Goal: Task Accomplishment & Management: Complete application form

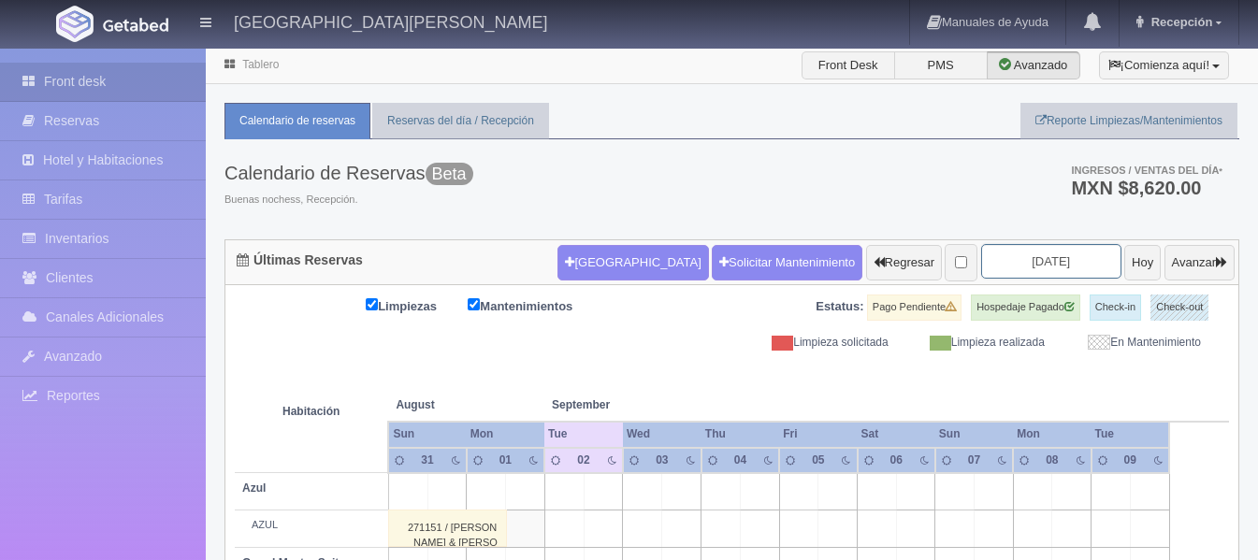
click at [1042, 264] on input "2025-09-02" at bounding box center [1051, 261] width 140 height 35
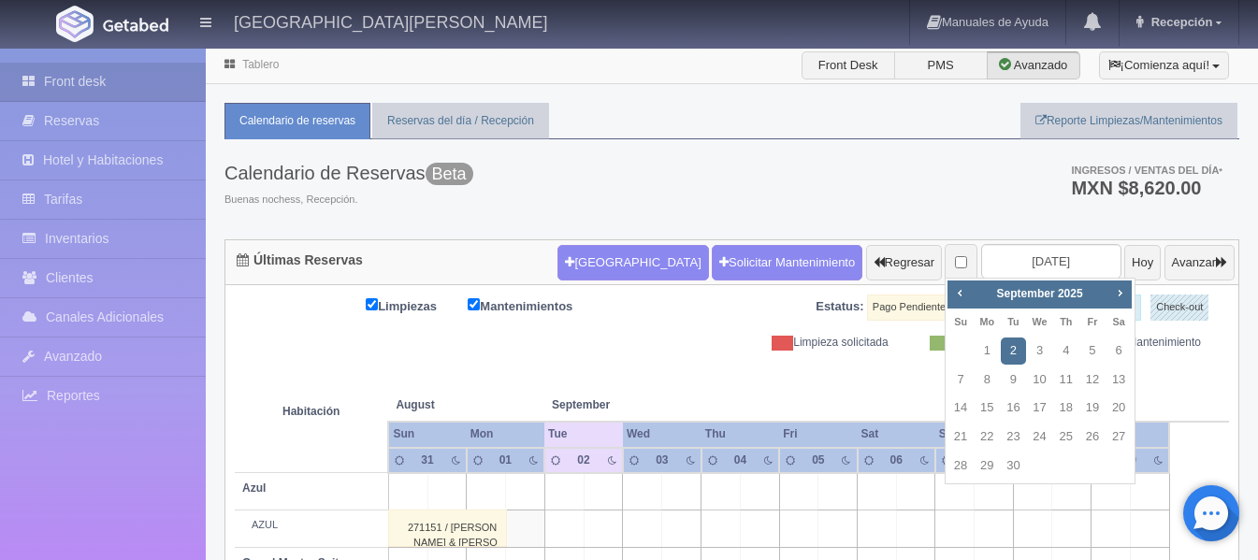
click at [1109, 291] on div "Prev Next September 2025" at bounding box center [1040, 295] width 184 height 28
click at [1118, 286] on span "Next" at bounding box center [1119, 292] width 15 height 15
click at [1112, 440] on link "25" at bounding box center [1119, 437] width 24 height 27
type input "2025-10-25"
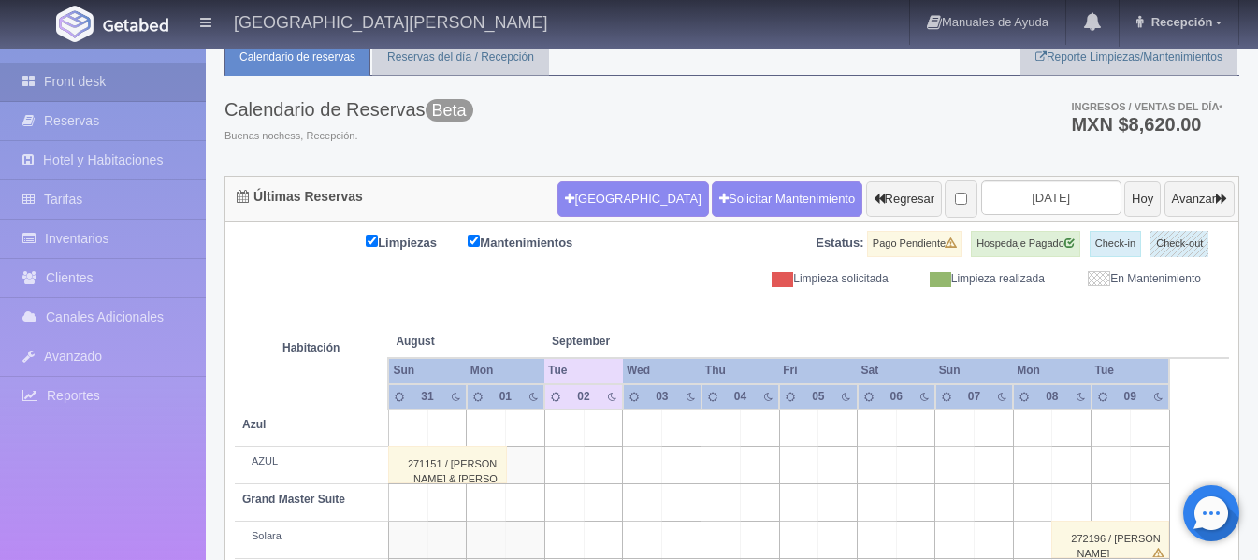
scroll to position [94, 0]
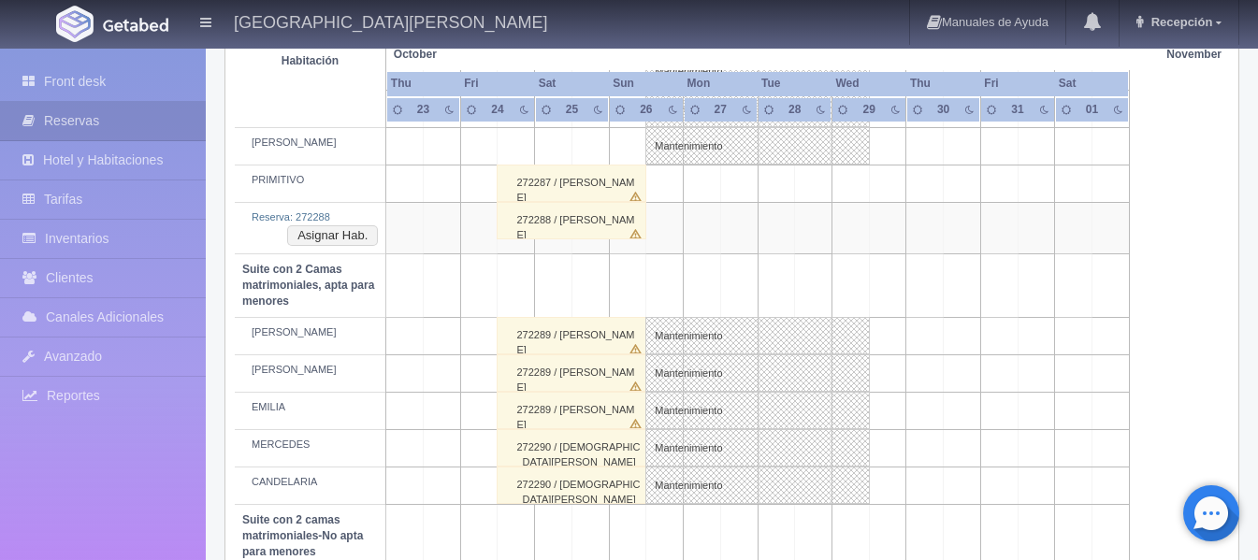
scroll to position [1123, 0]
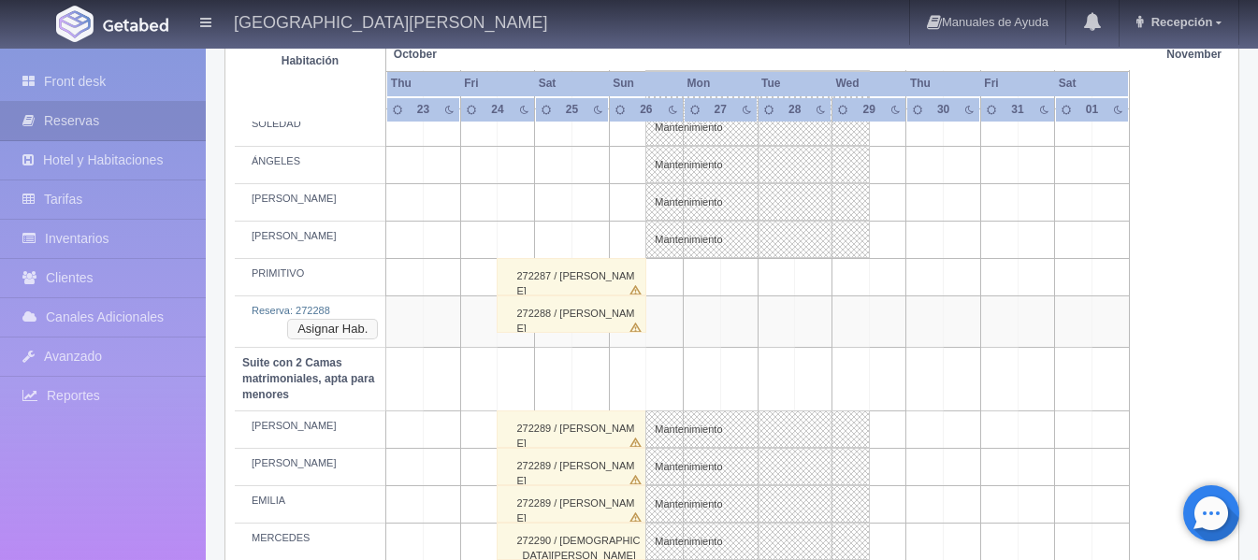
click at [355, 337] on button "Asignar Hab." at bounding box center [332, 329] width 91 height 21
click at [0, 0] on div "Fechas: / Tipo Habitación: Seleccionar hab. No elements found. Consider changin…" at bounding box center [0, 0] width 0 height 0
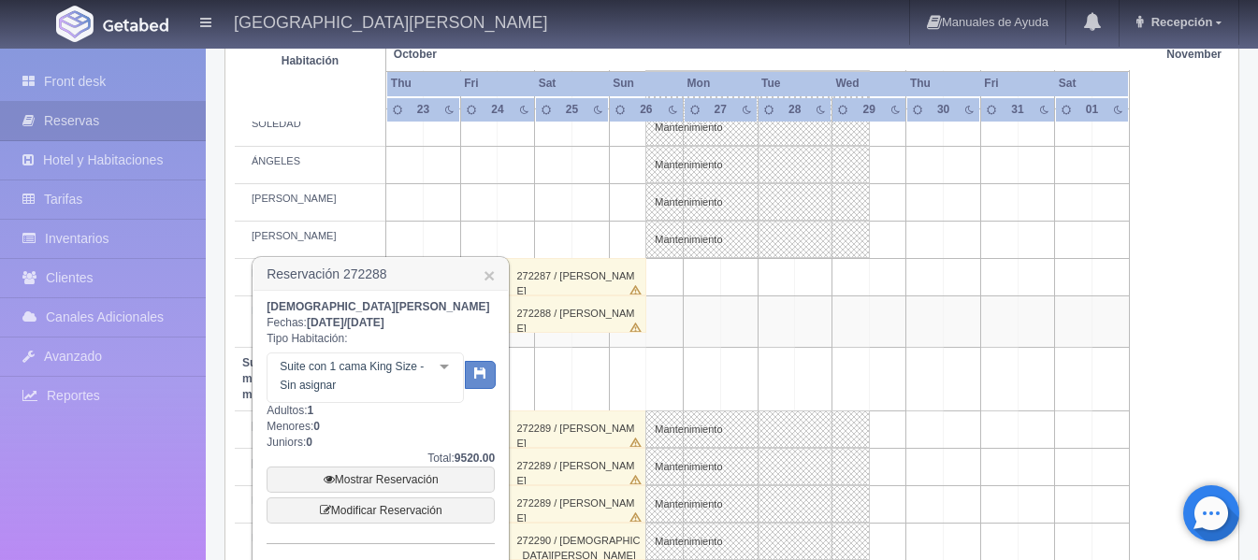
click at [443, 366] on div at bounding box center [444, 368] width 37 height 28
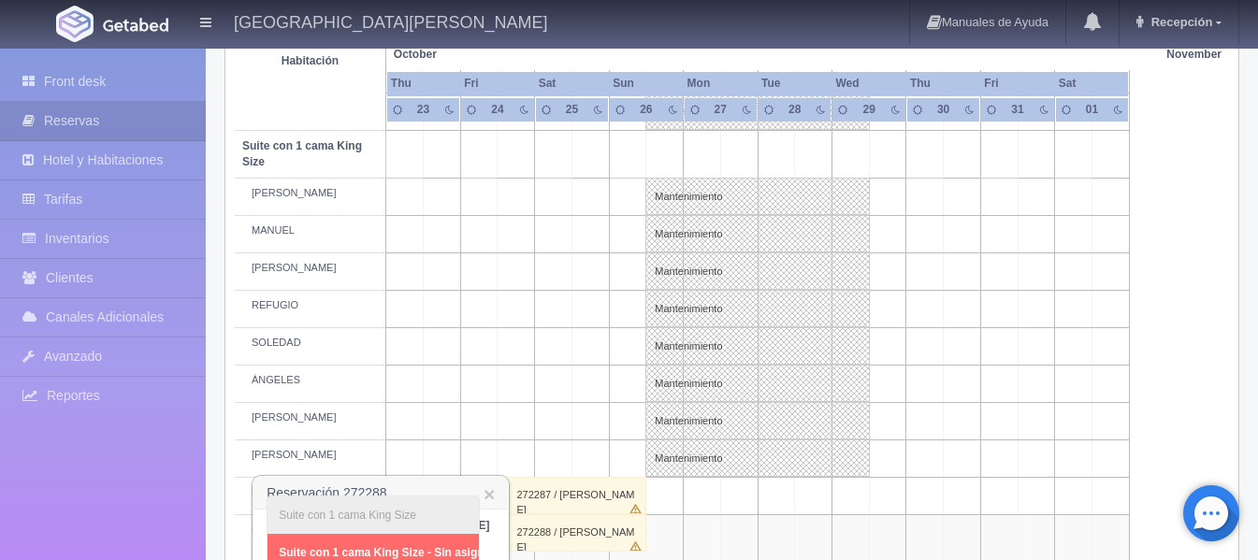
scroll to position [936, 0]
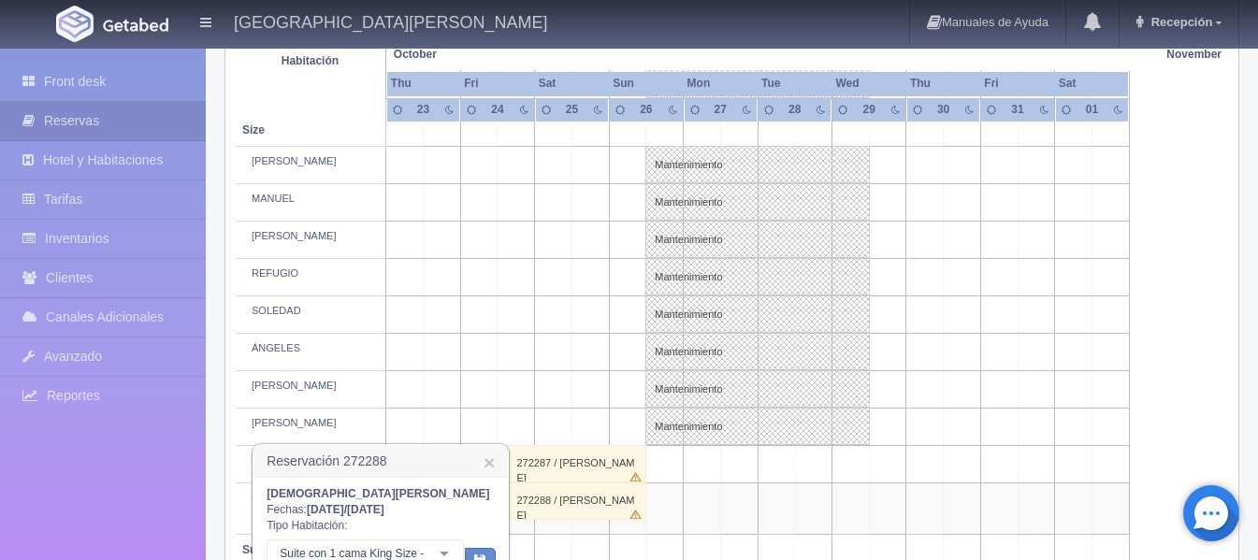
click at [375, 391] on div "[PERSON_NAME]" at bounding box center [310, 386] width 136 height 15
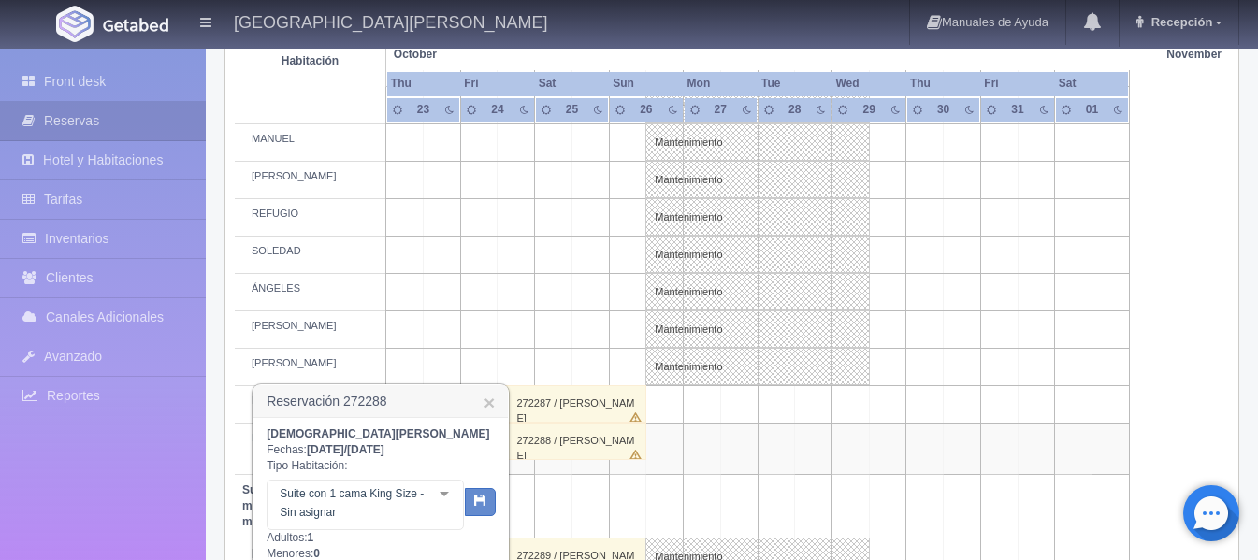
scroll to position [1029, 0]
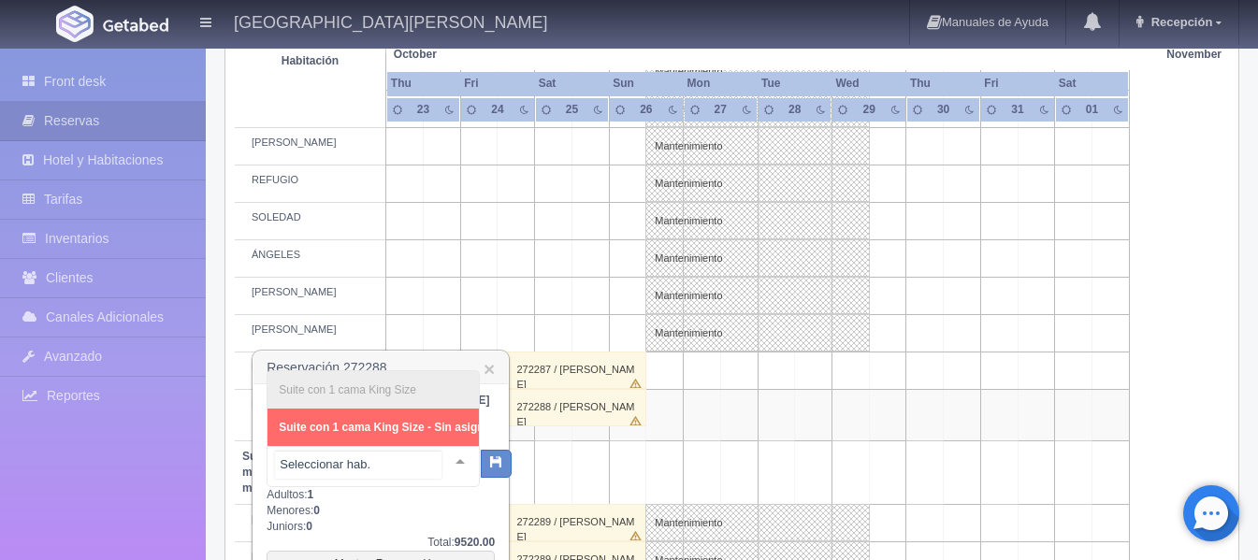
click at [444, 464] on div at bounding box center [460, 461] width 37 height 28
click at [433, 288] on td at bounding box center [442, 296] width 37 height 37
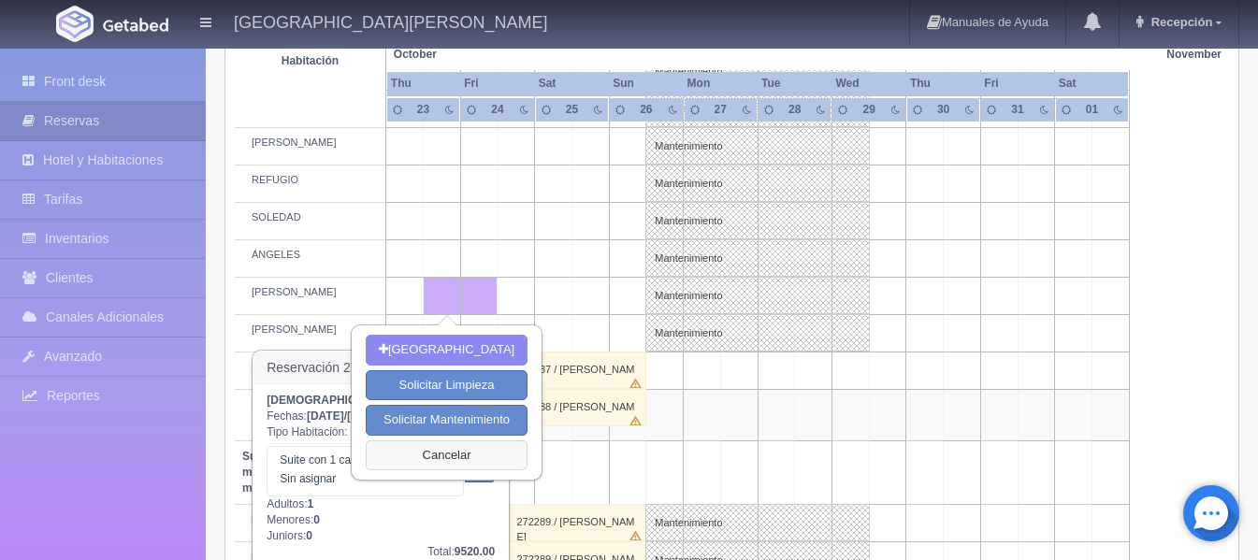
click at [438, 455] on button "Cancelar" at bounding box center [447, 456] width 162 height 31
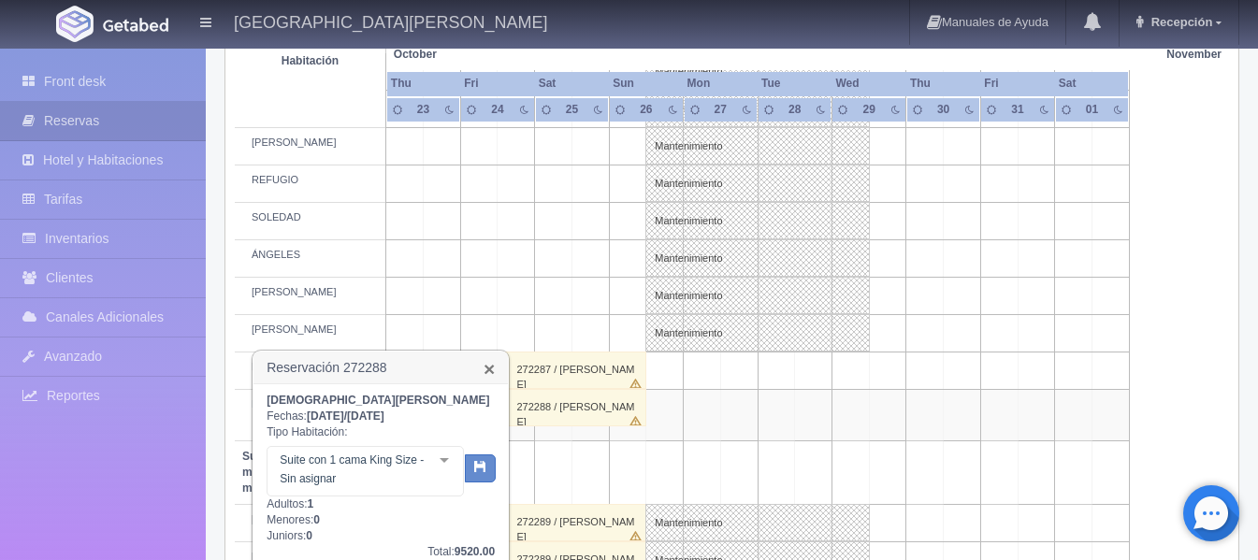
click at [486, 371] on link "×" at bounding box center [489, 369] width 11 height 20
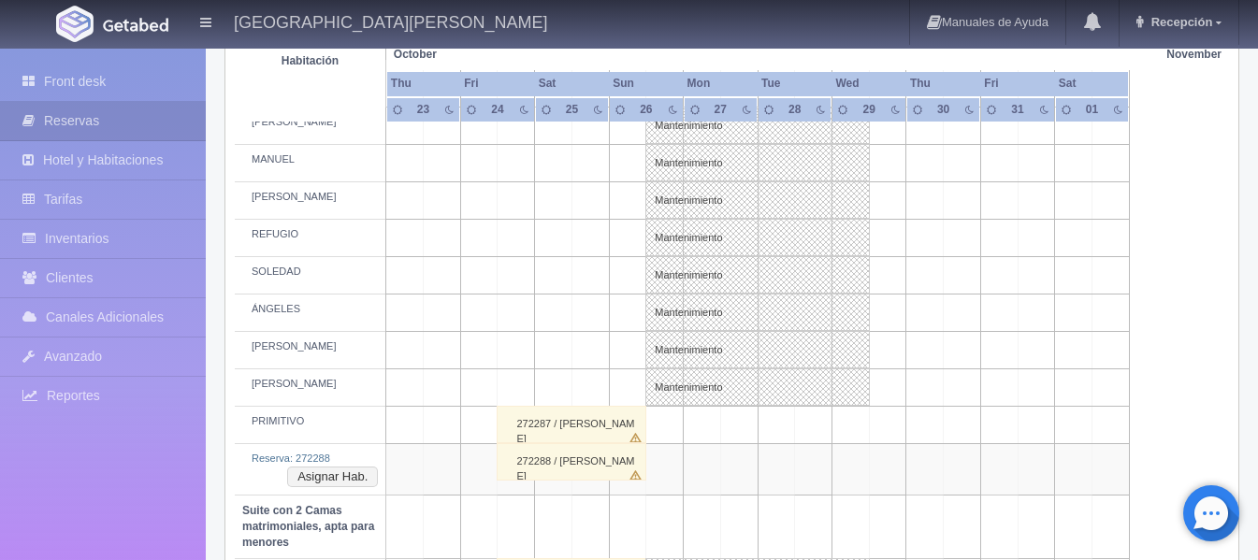
scroll to position [1153, 0]
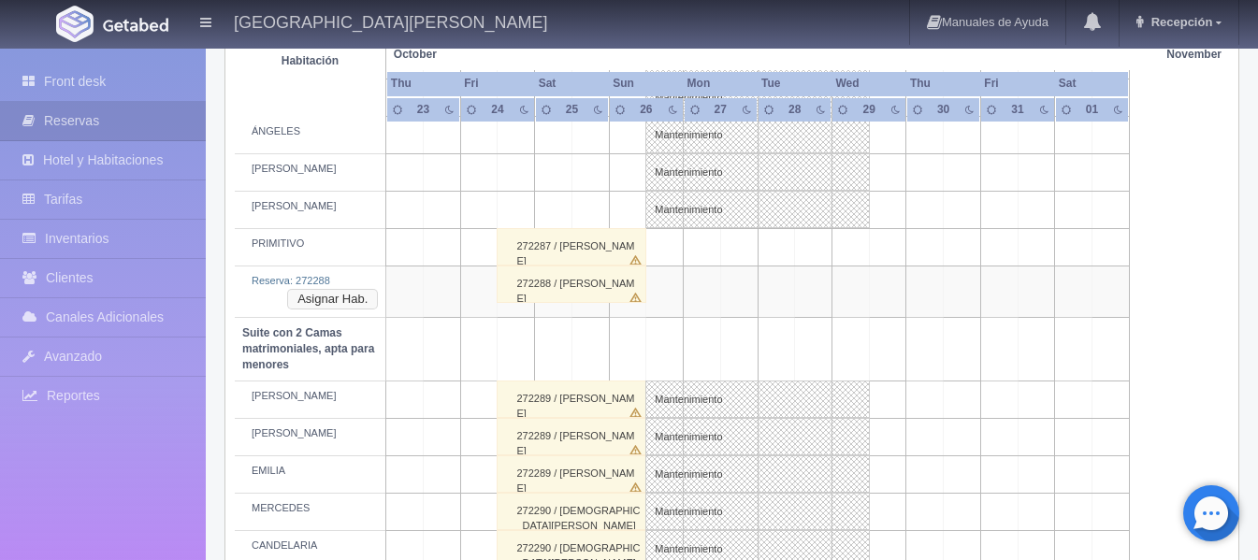
click at [355, 303] on button "Asignar Hab." at bounding box center [332, 299] width 91 height 21
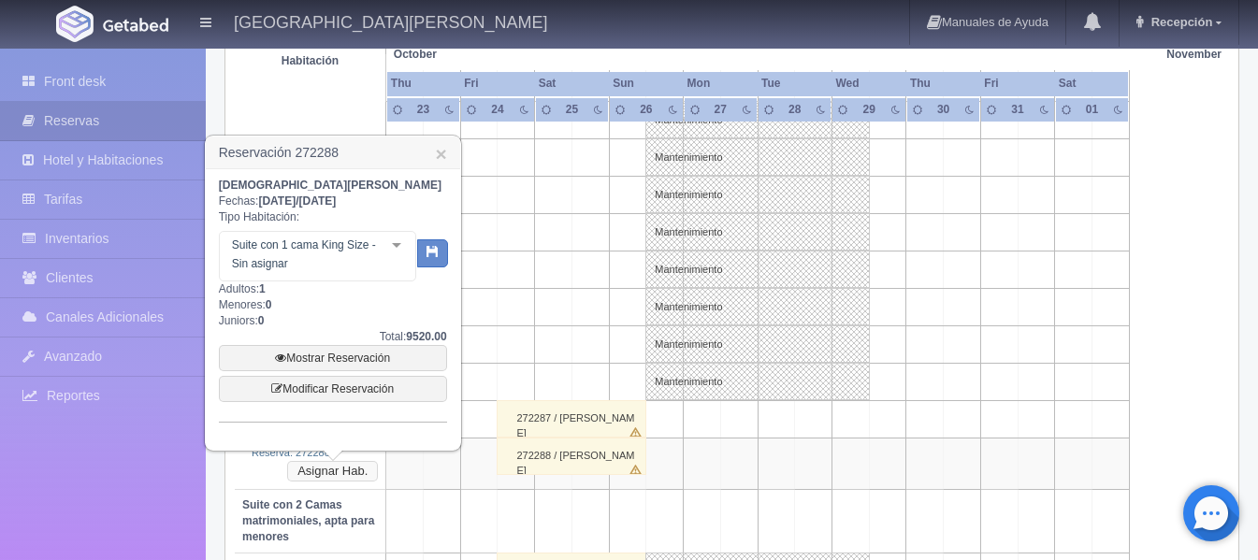
scroll to position [966, 0]
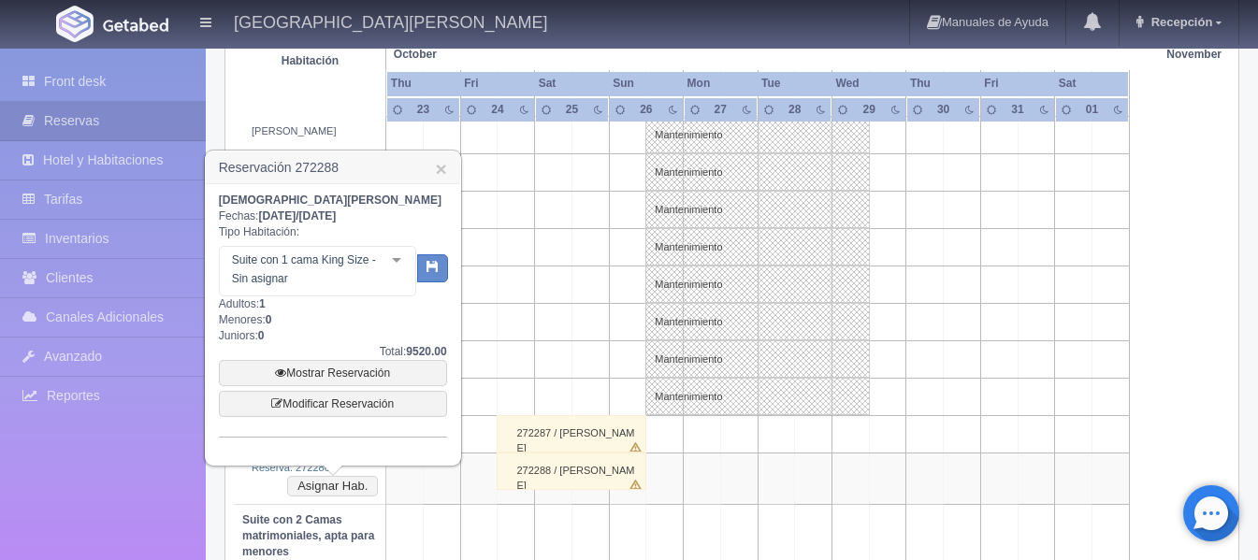
click at [401, 261] on div at bounding box center [396, 261] width 37 height 28
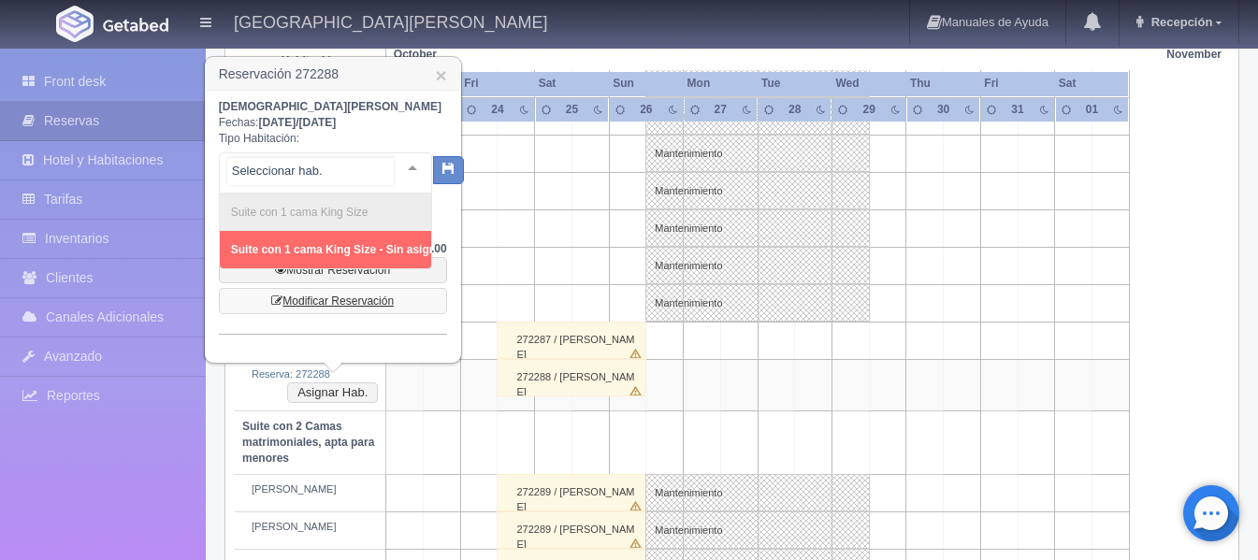
scroll to position [872, 0]
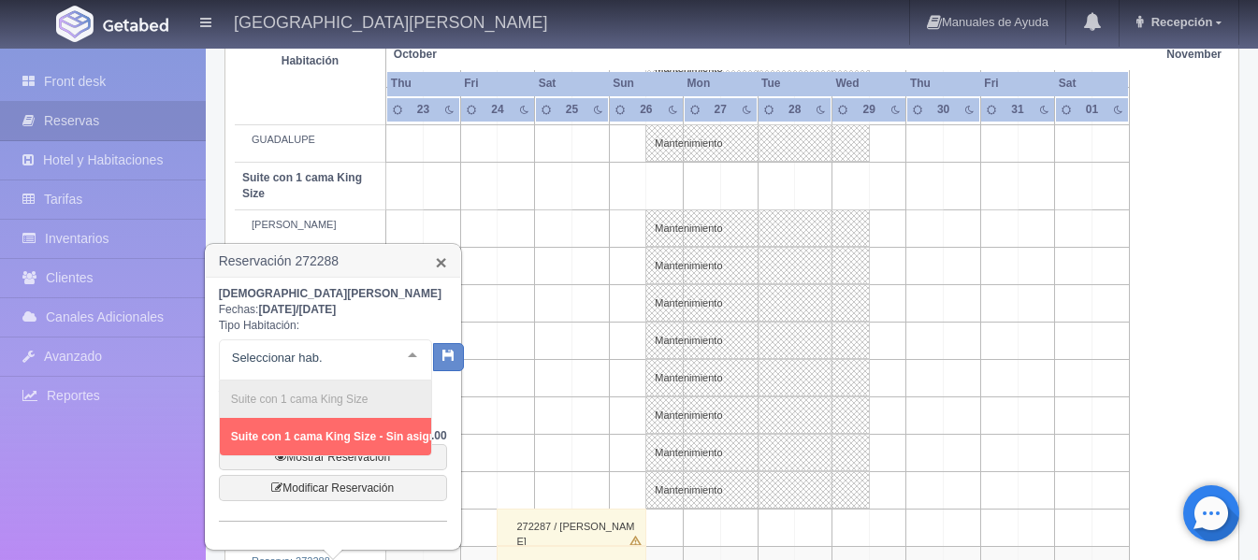
click at [442, 267] on link "×" at bounding box center [440, 263] width 11 height 20
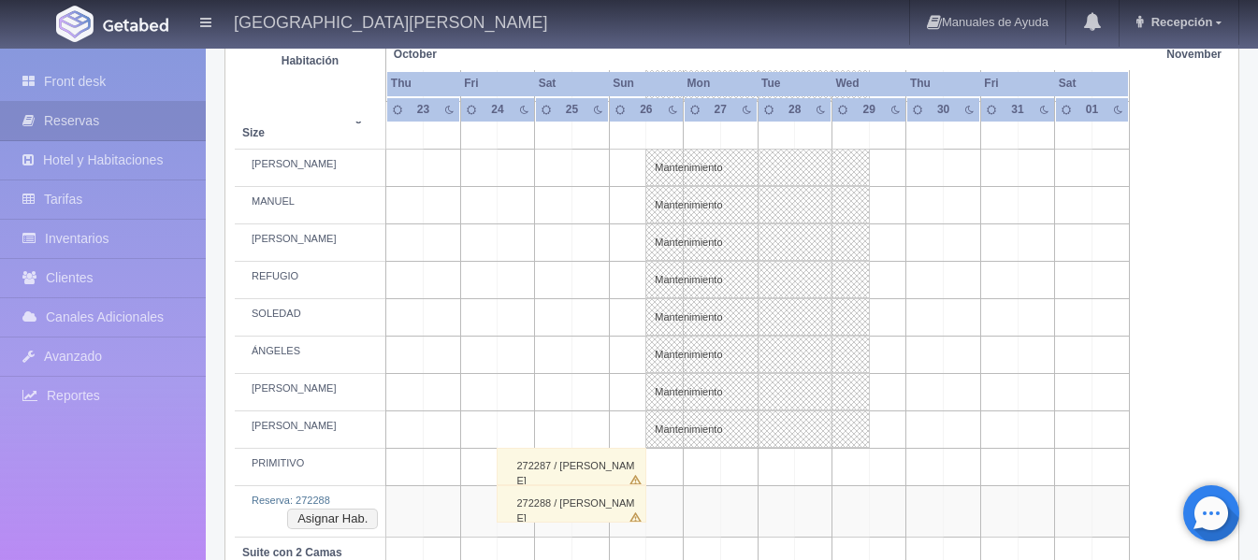
scroll to position [966, 0]
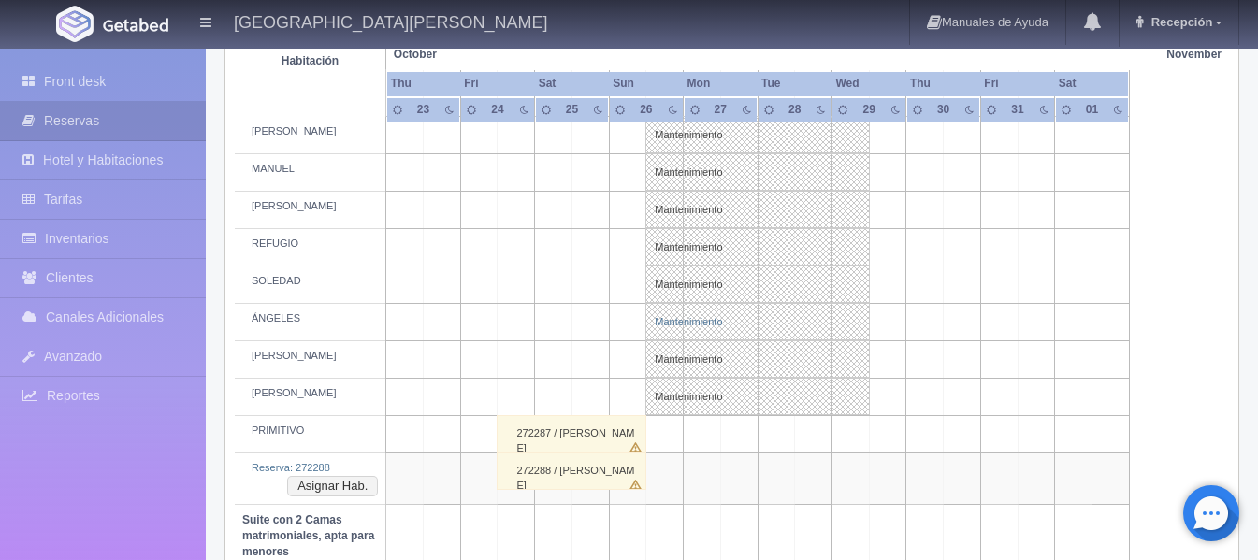
drag, startPoint x: 765, startPoint y: 323, endPoint x: 730, endPoint y: 333, distance: 37.0
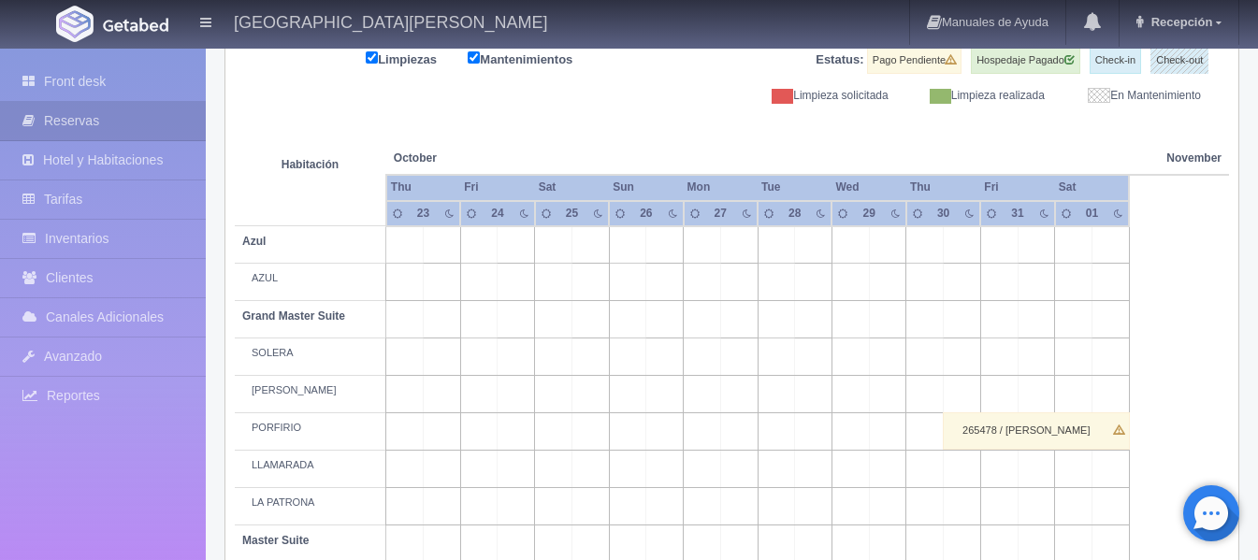
scroll to position [0, 0]
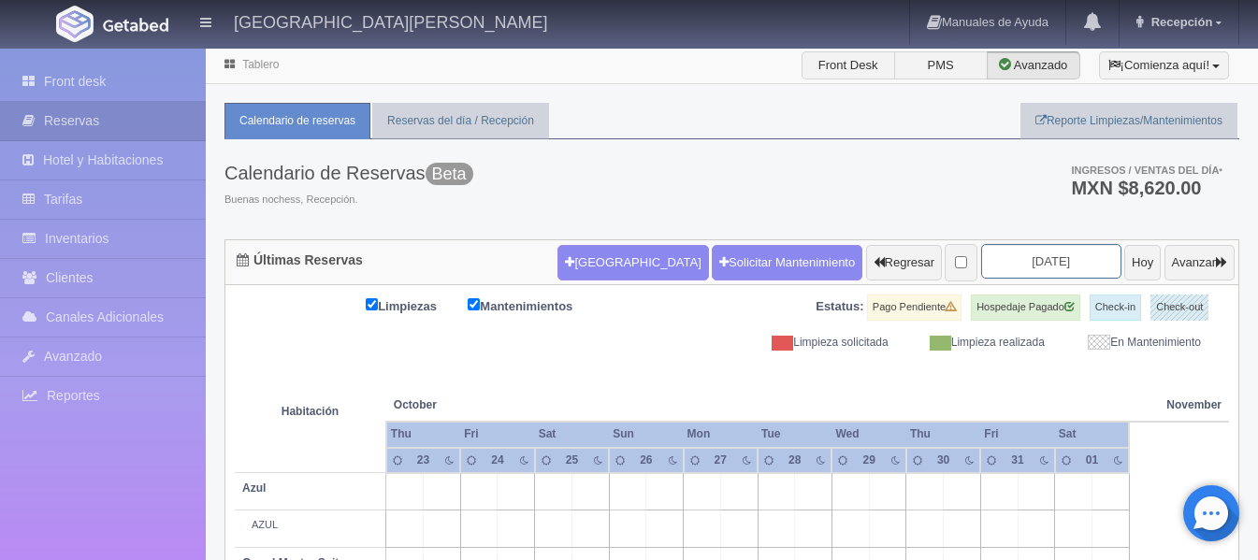
click at [1016, 254] on input "2025-10-25" at bounding box center [1051, 261] width 140 height 35
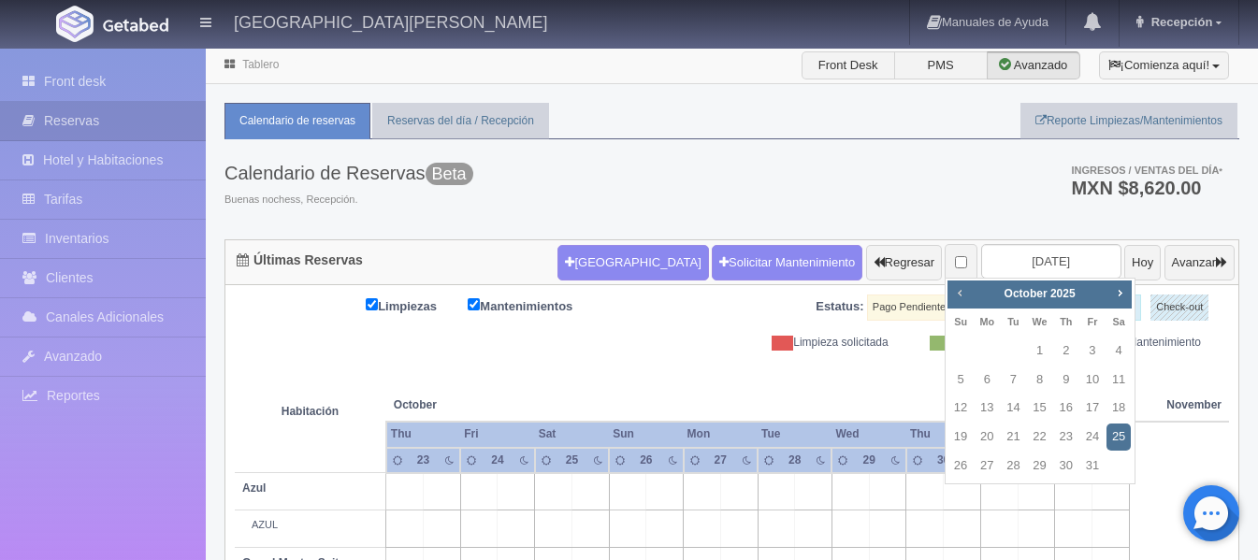
click at [966, 292] on span "Prev" at bounding box center [959, 292] width 15 height 15
click at [1117, 346] on link "6" at bounding box center [1119, 351] width 24 height 27
type input "[DATE]"
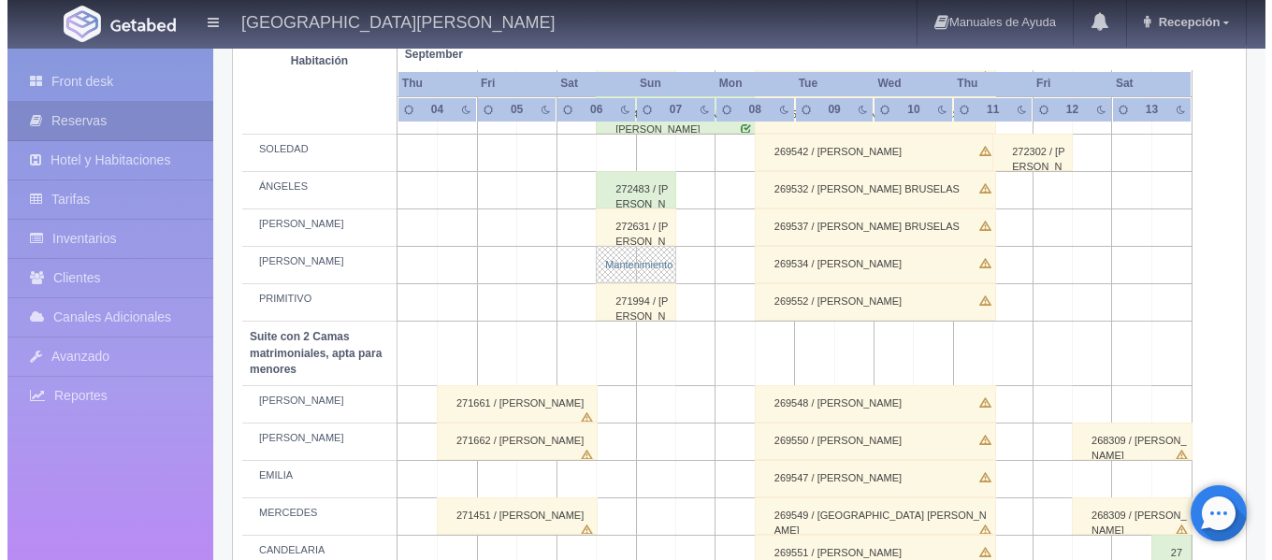
scroll to position [1216, 0]
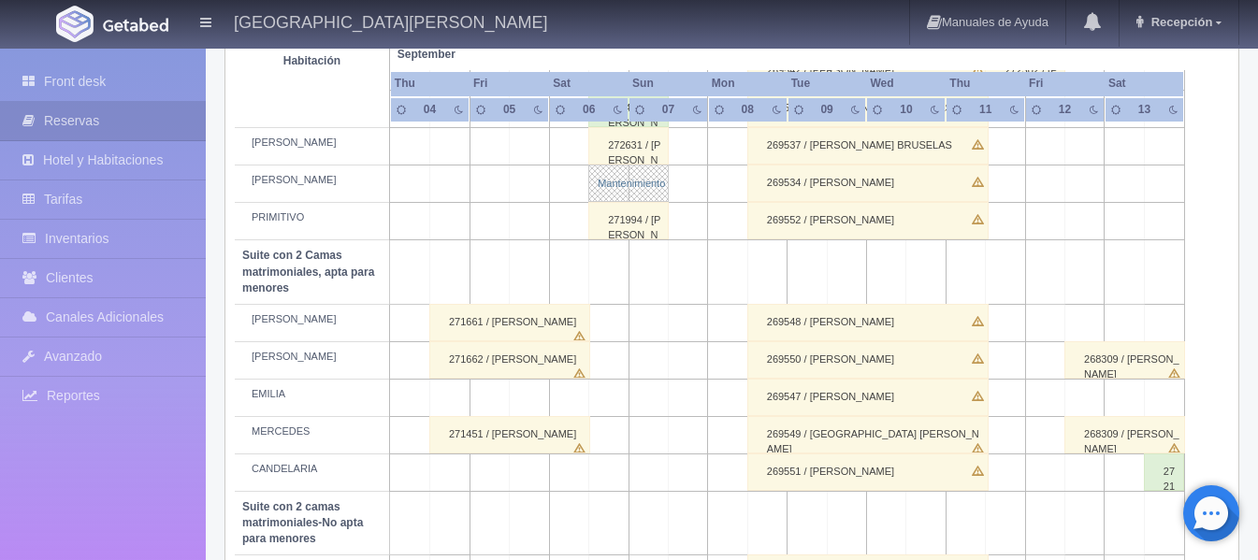
click at [614, 195] on link "Mantenimiento" at bounding box center [629, 183] width 80 height 37
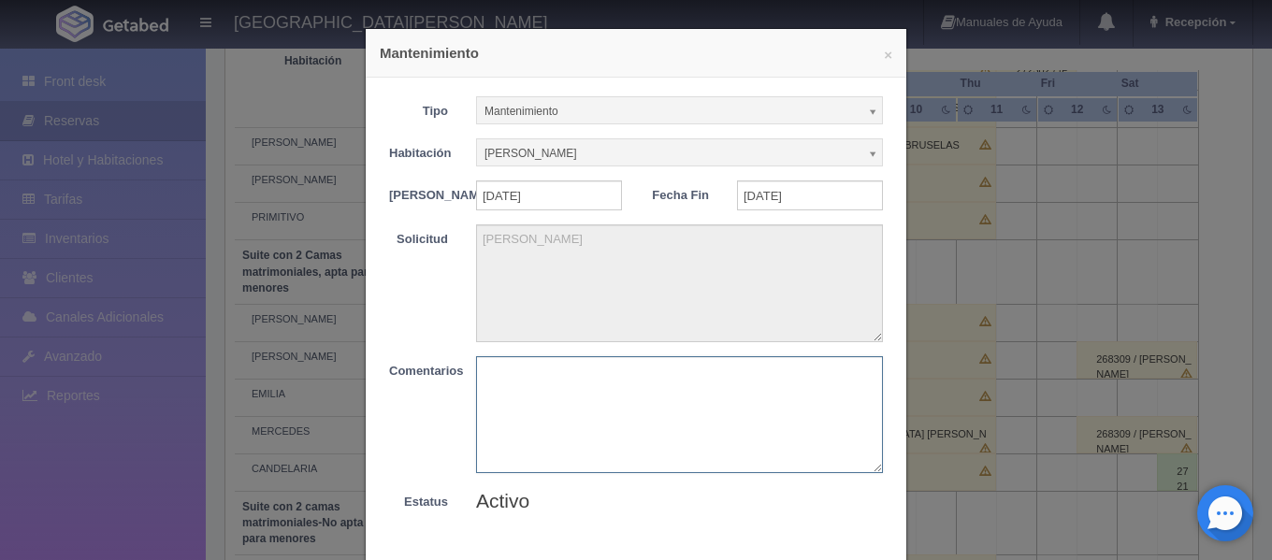
click at [543, 400] on textarea at bounding box center [679, 414] width 407 height 117
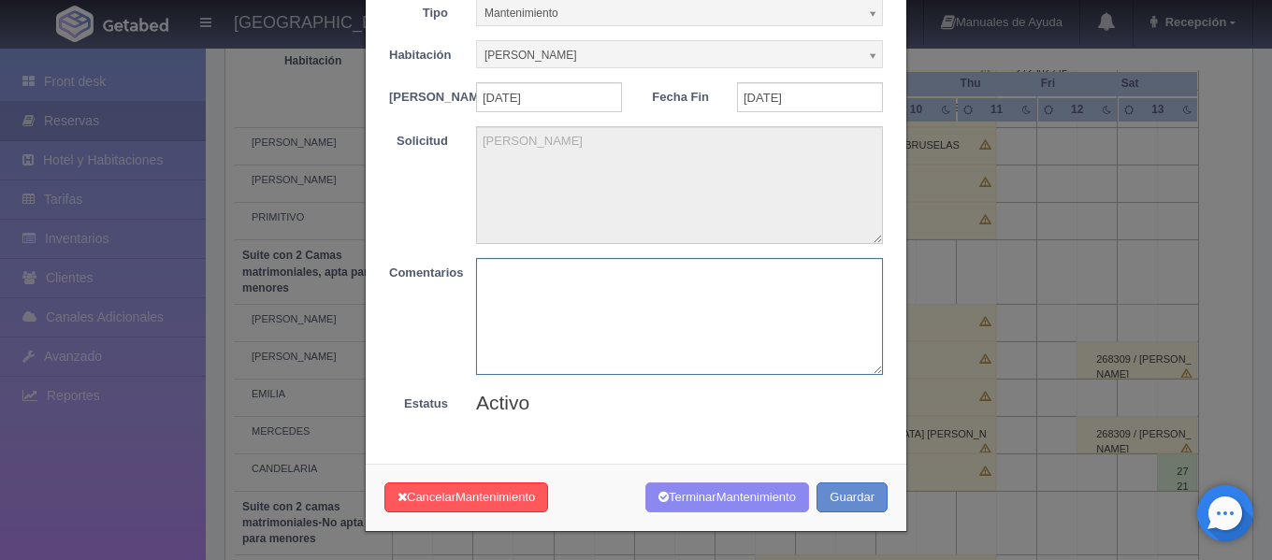
scroll to position [109, 0]
type textarea "tramite completo"
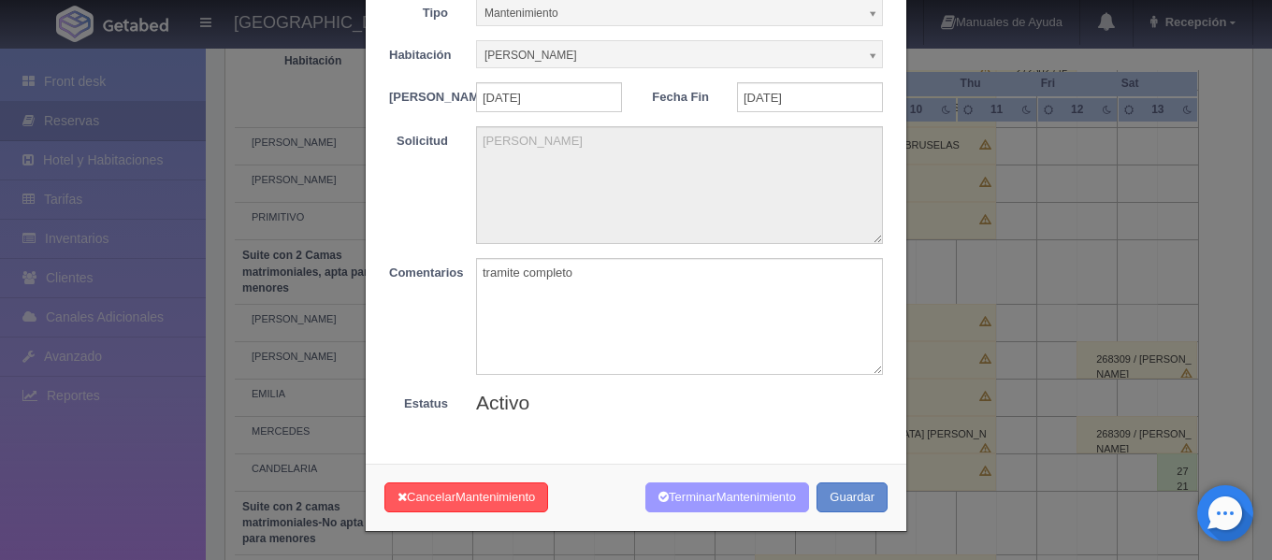
click at [674, 494] on button "Terminar Mantenimiento" at bounding box center [728, 498] width 164 height 31
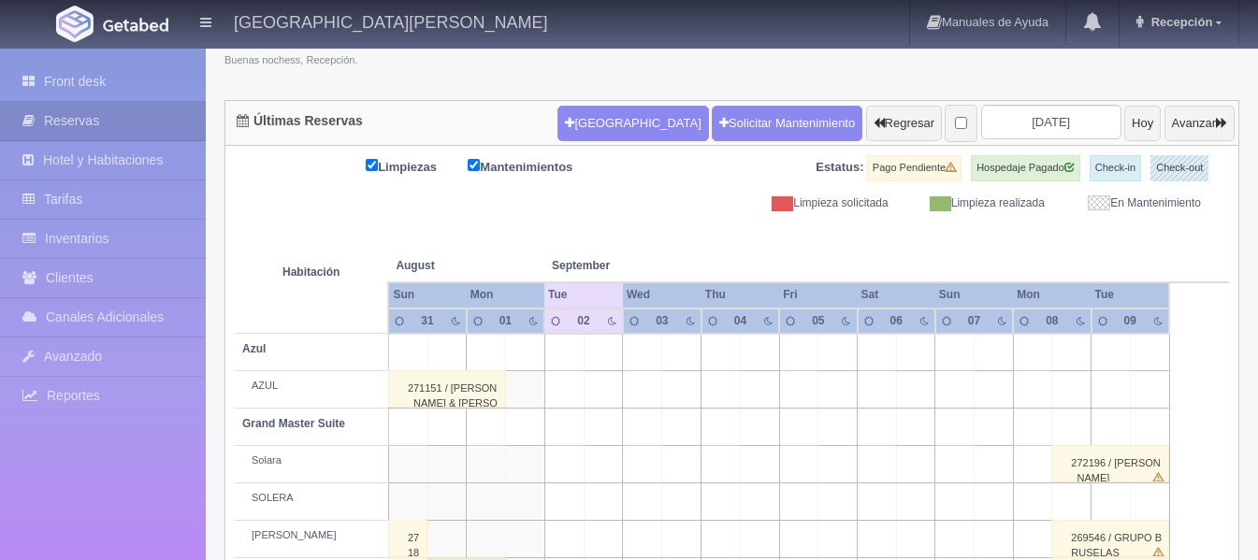
scroll to position [139, 0]
click at [1023, 133] on input "2025-09-02" at bounding box center [1051, 122] width 140 height 35
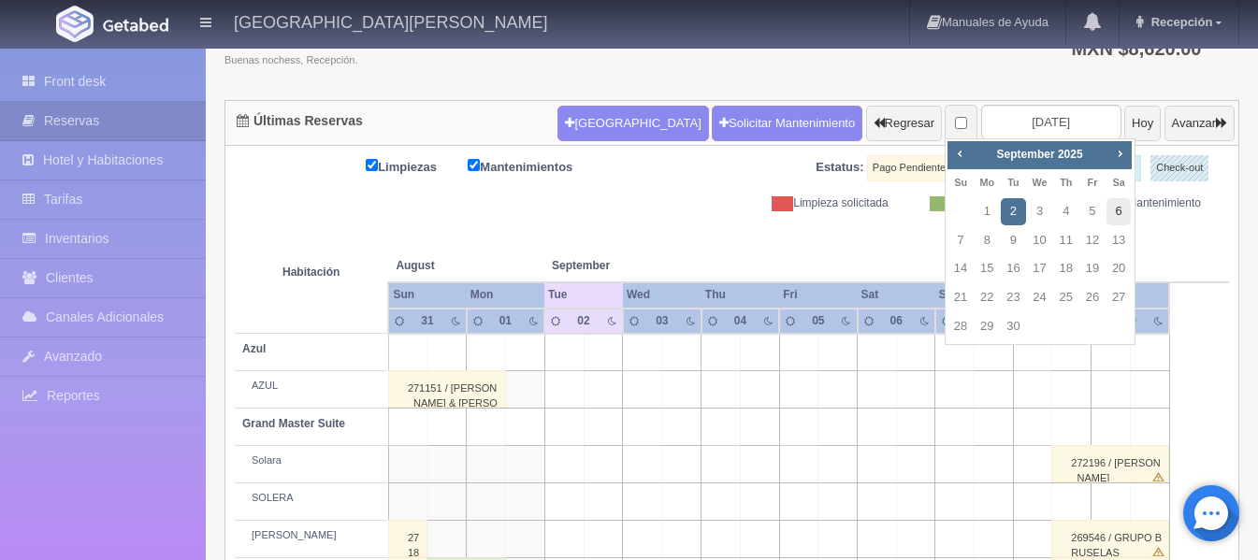
click at [1114, 214] on link "6" at bounding box center [1119, 211] width 24 height 27
type input "[DATE]"
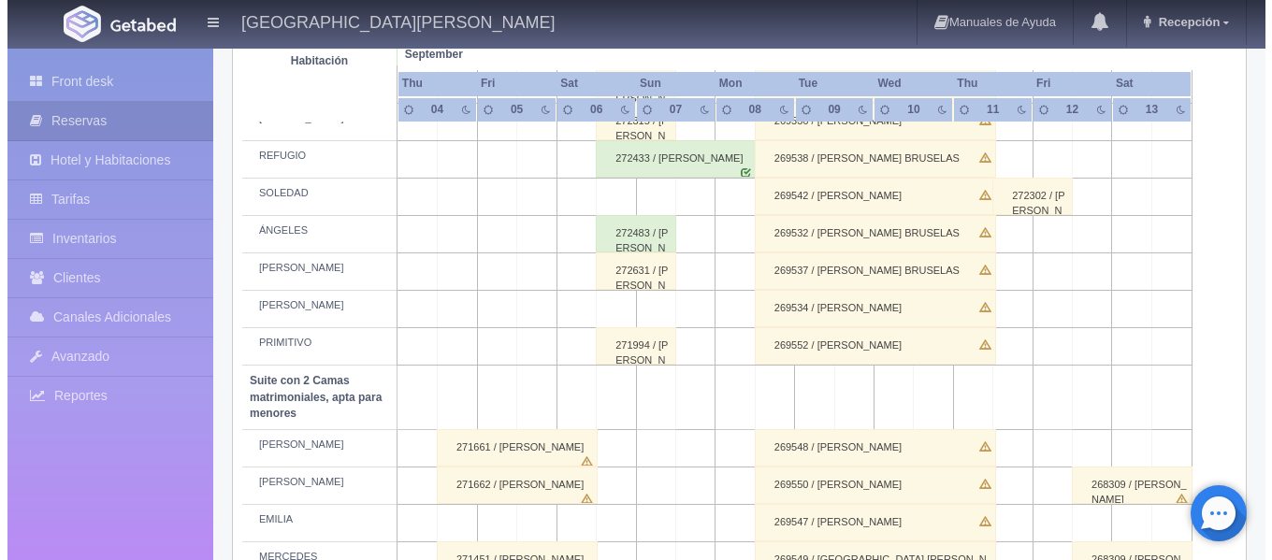
scroll to position [1076, 0]
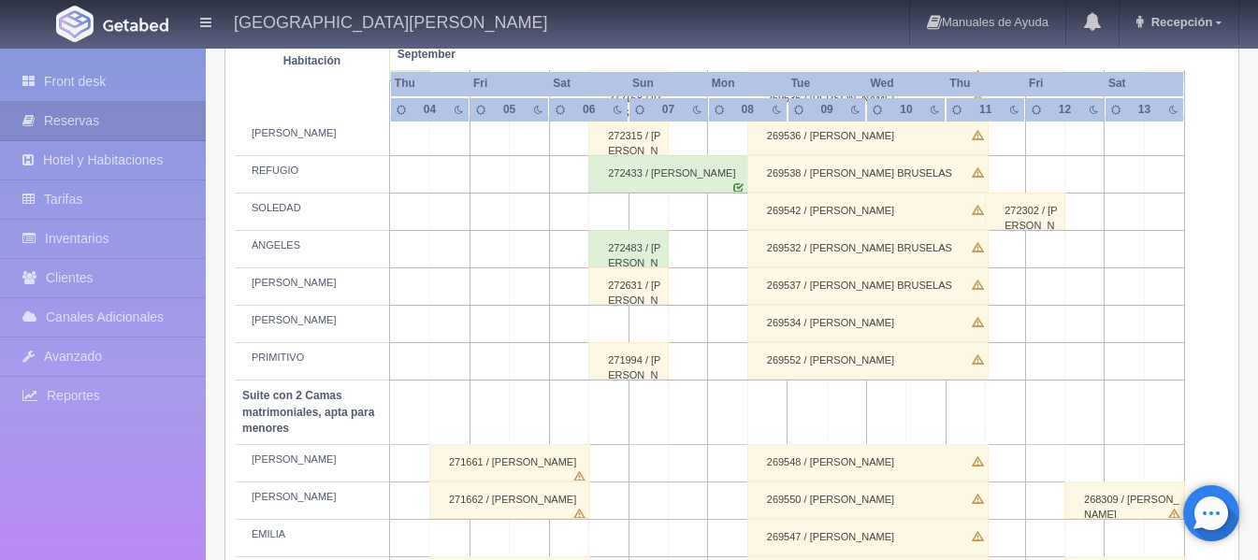
click at [618, 329] on td at bounding box center [608, 324] width 39 height 37
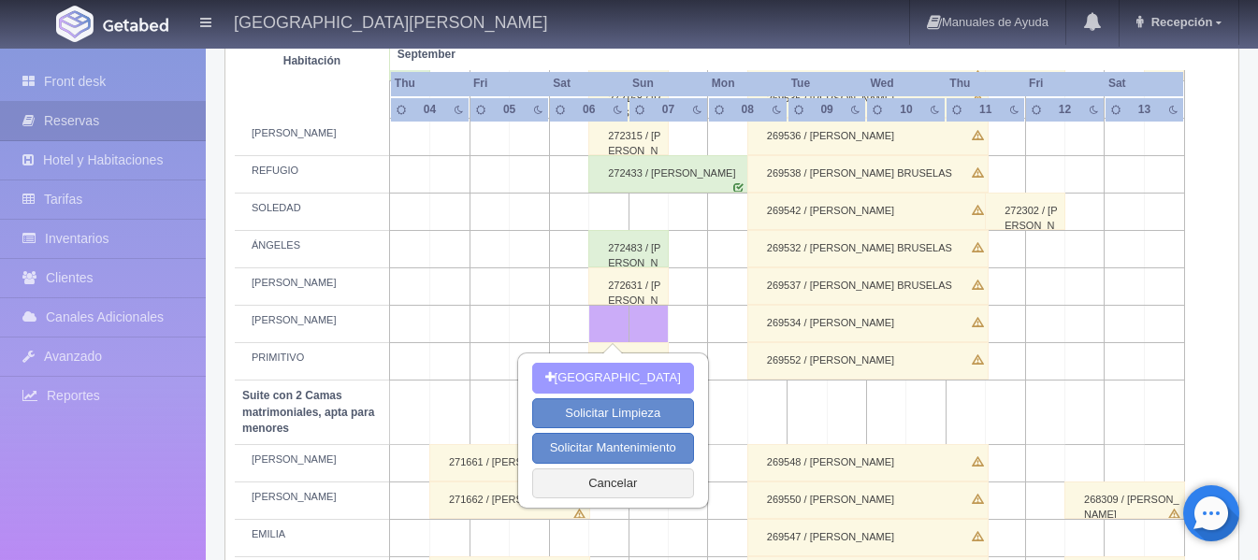
click at [647, 370] on button "[GEOGRAPHIC_DATA]" at bounding box center [613, 378] width 162 height 31
type input "[DATE]"
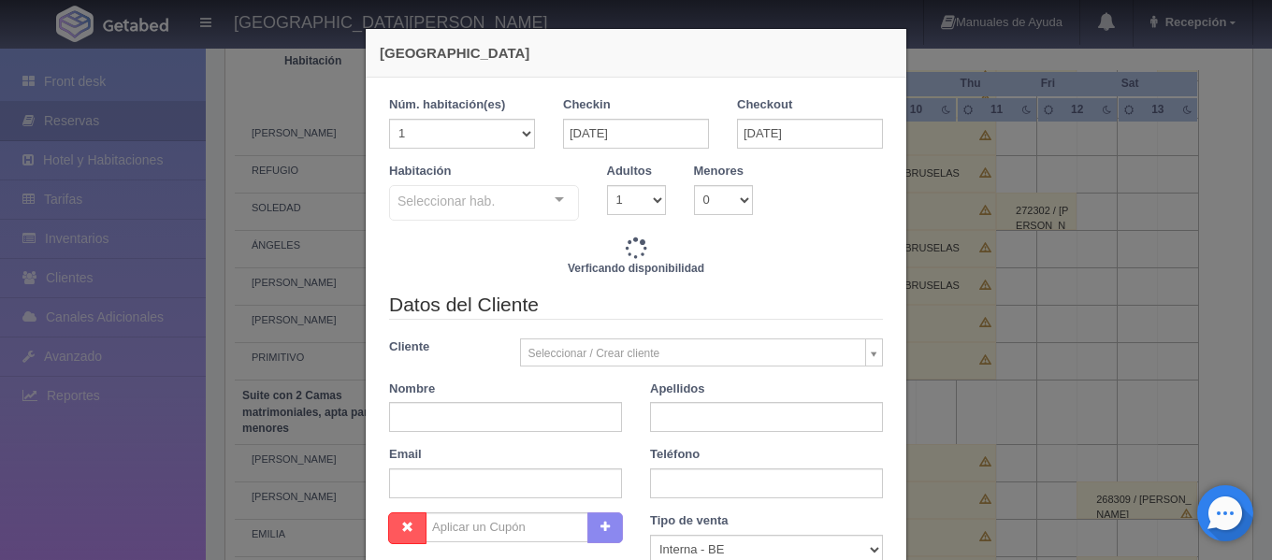
checkbox input "false"
type input "4760.00"
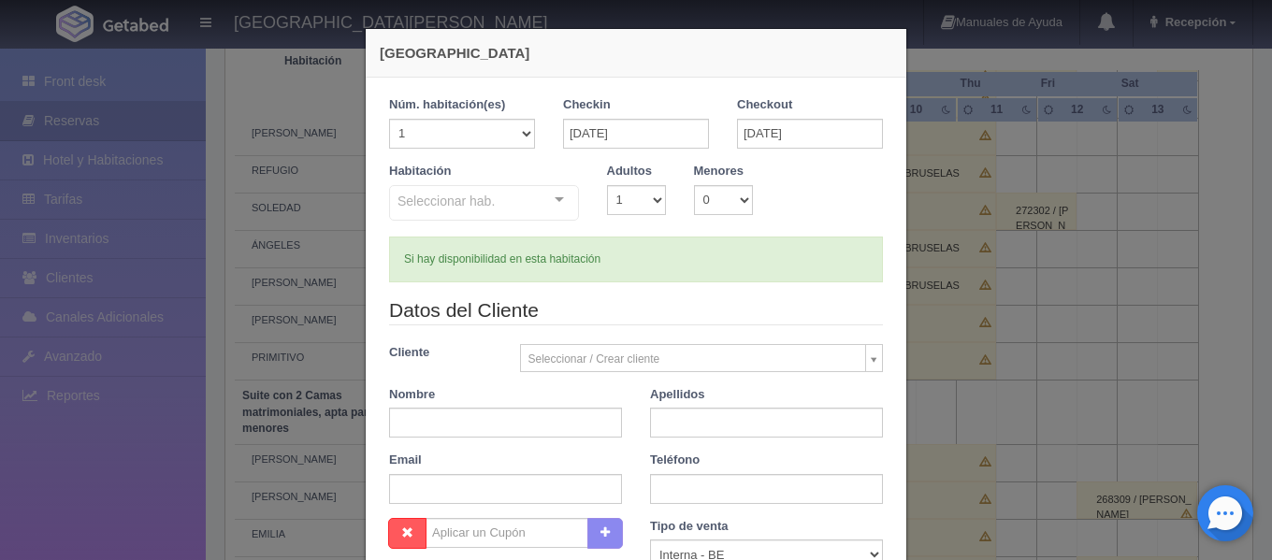
checkbox input "false"
click at [559, 200] on div at bounding box center [559, 200] width 37 height 28
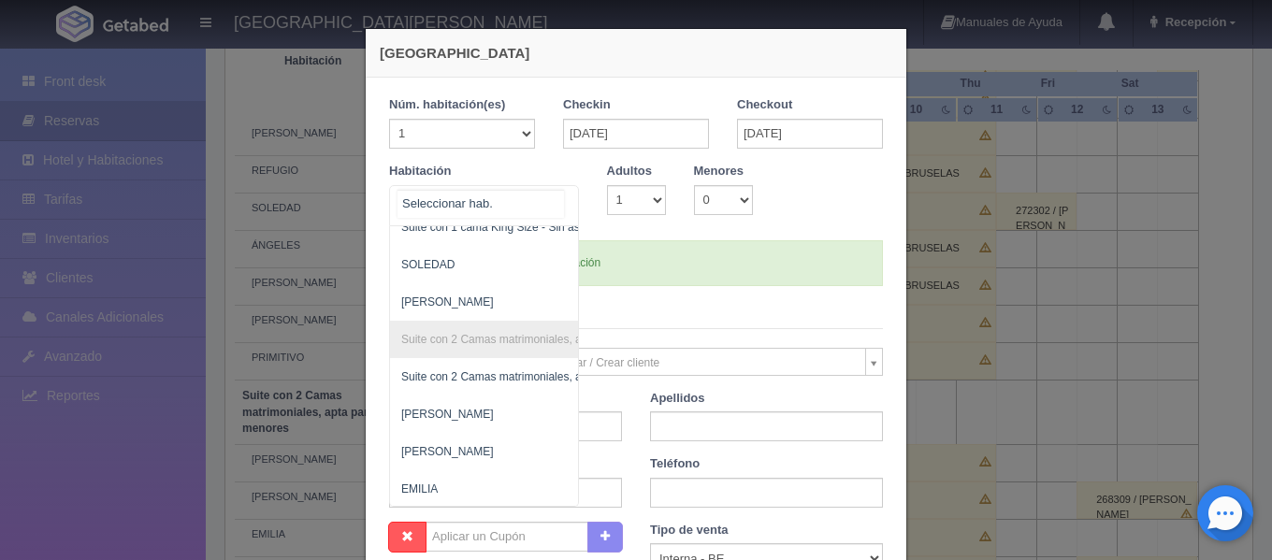
scroll to position [1029, 0]
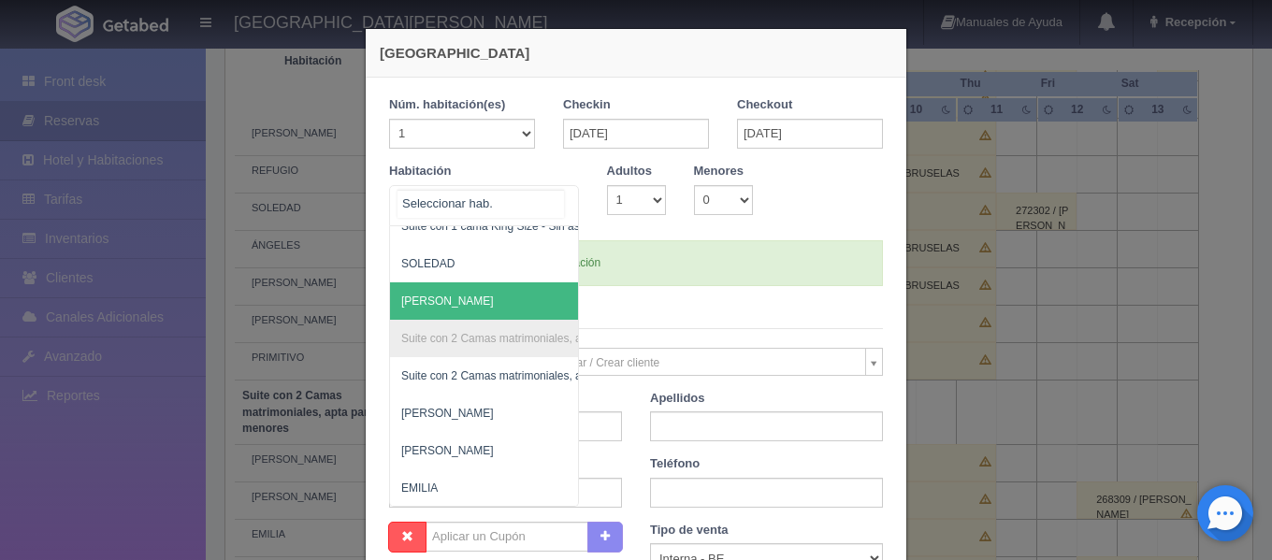
click at [484, 306] on span "[PERSON_NAME]" at bounding box center [575, 301] width 370 height 37
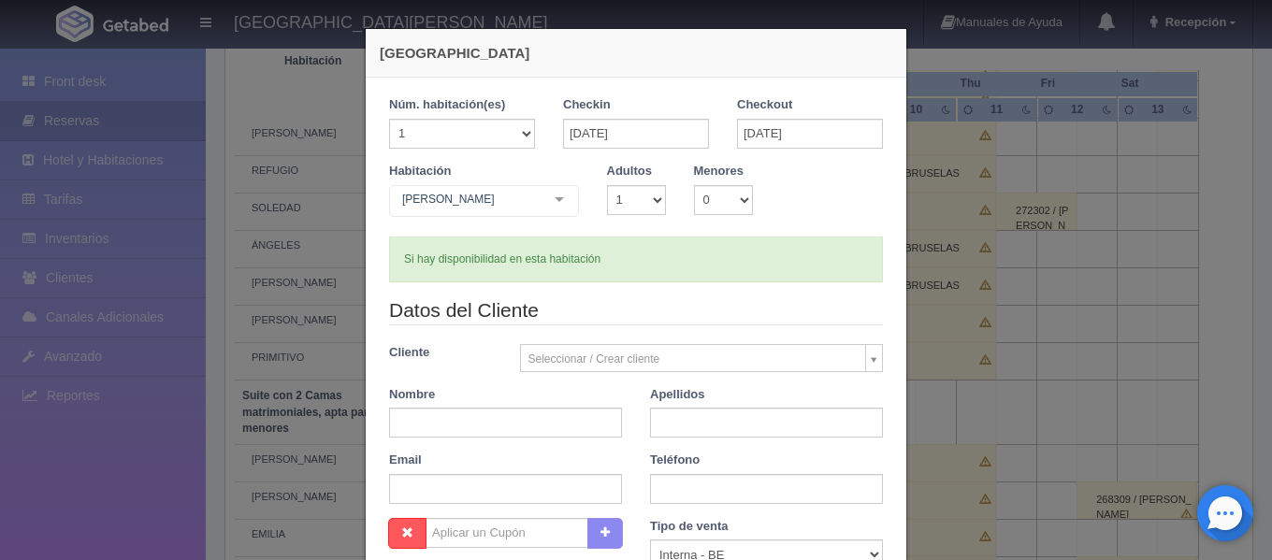
checkbox input "false"
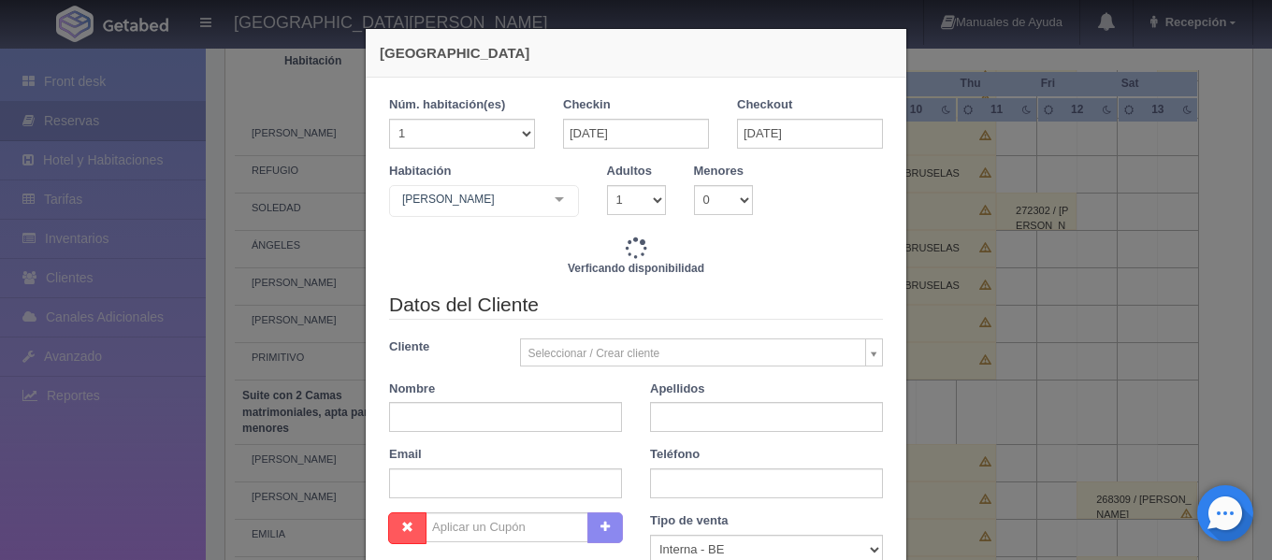
type input "4760.00"
checkbox input "false"
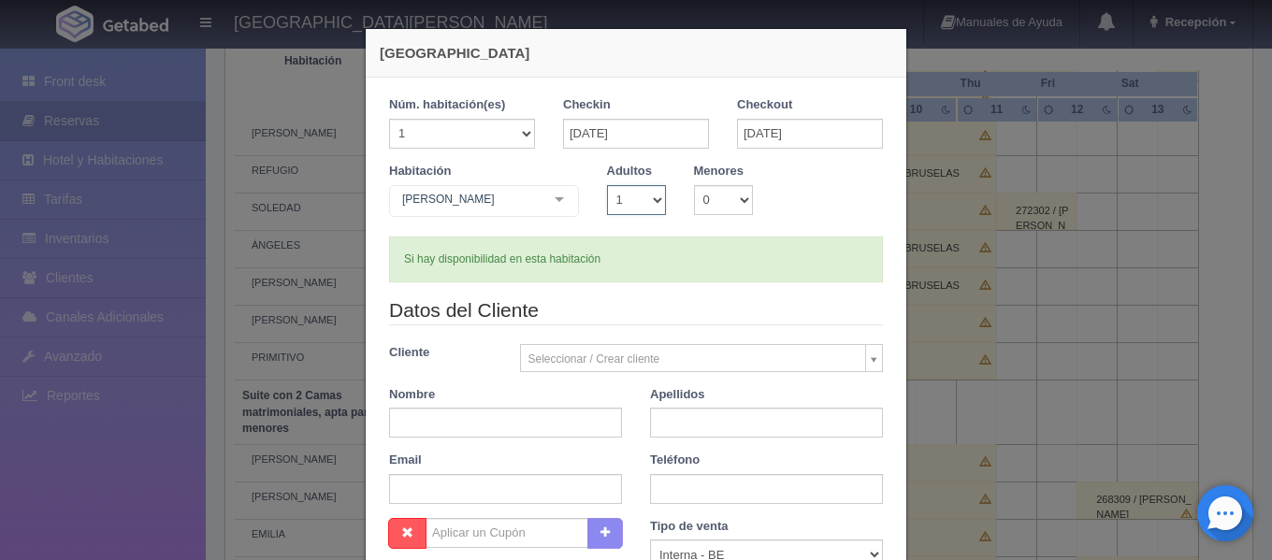
click at [653, 196] on select "1 2 3 4 5 6 7 8 9 10" at bounding box center [636, 200] width 59 height 30
select select "2"
click at [607, 185] on select "1 2 3 4 5 6 7 8 9 10" at bounding box center [636, 200] width 59 height 30
checkbox input "false"
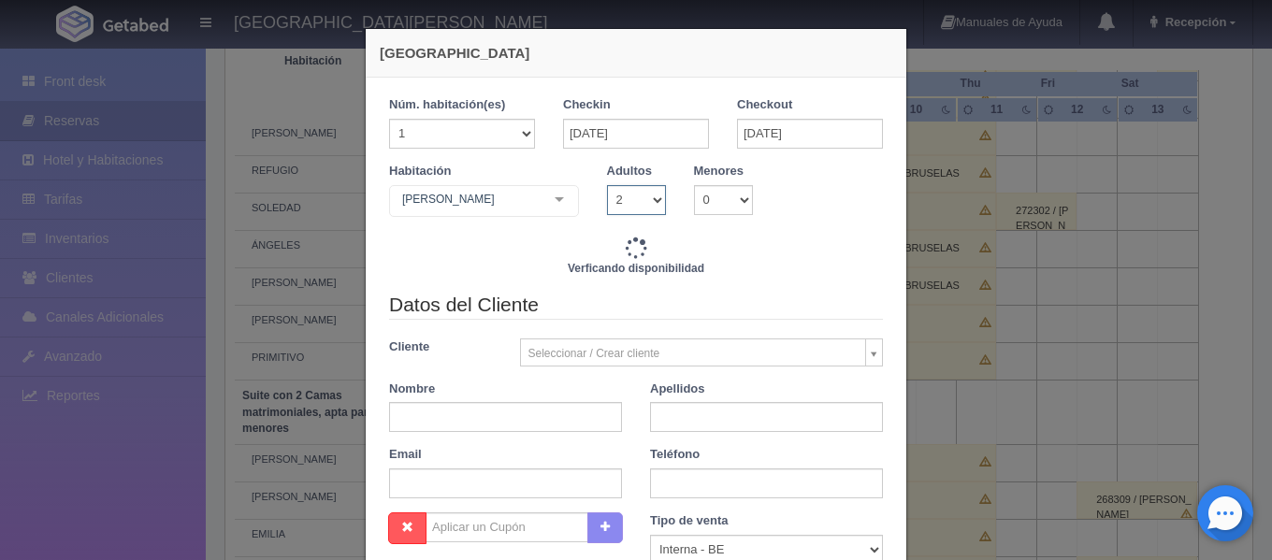
type input "4760.00"
checkbox input "false"
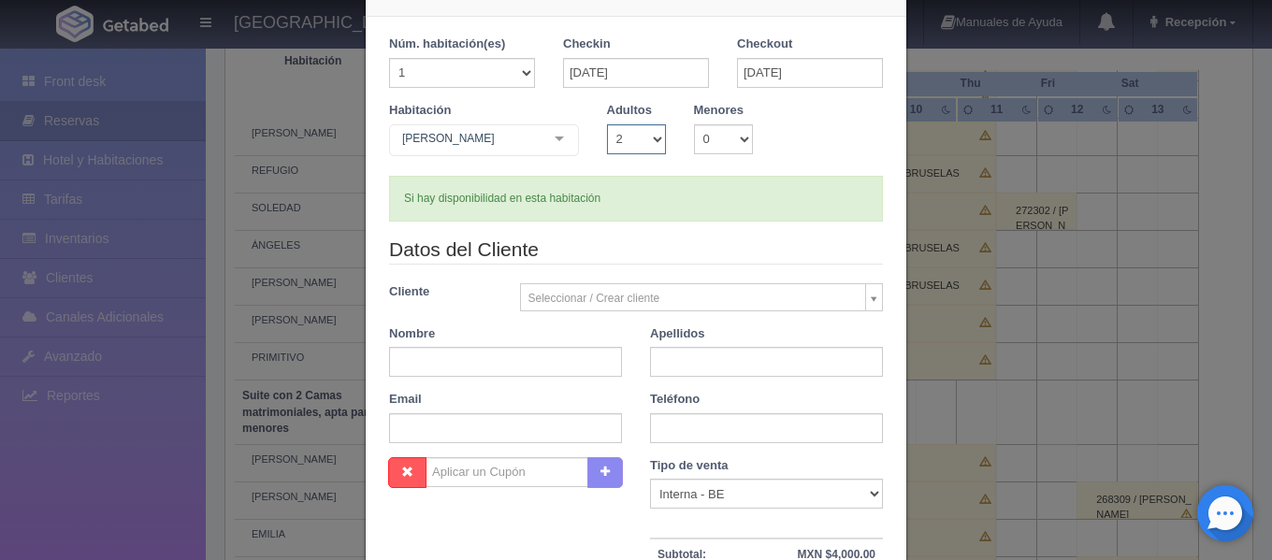
scroll to position [94, 0]
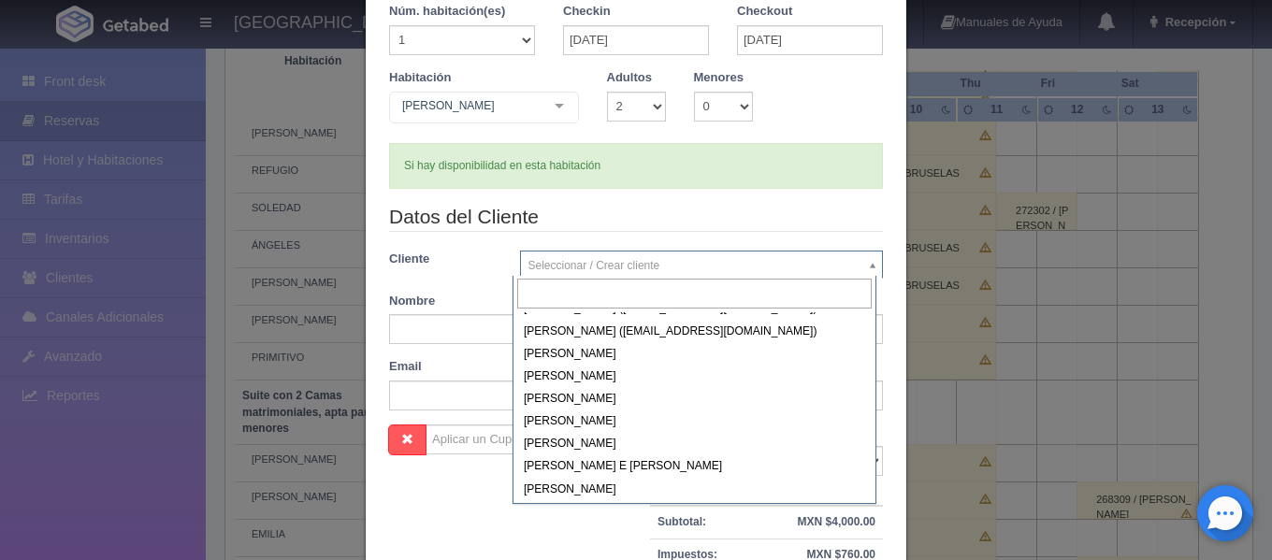
scroll to position [42294, 0]
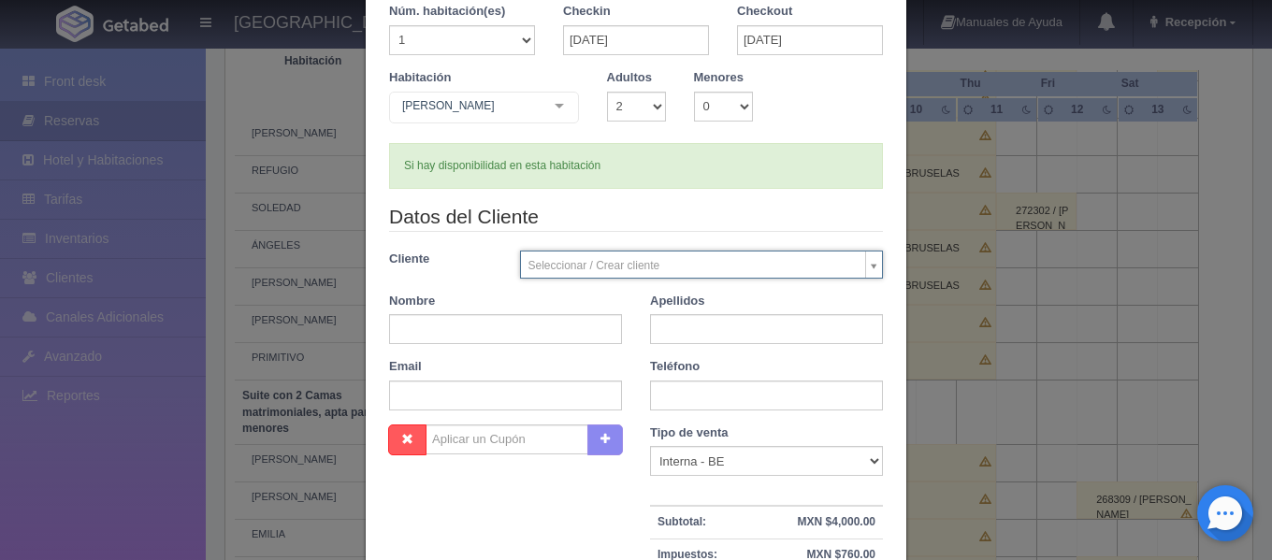
click at [416, 342] on input "text" at bounding box center [505, 329] width 233 height 30
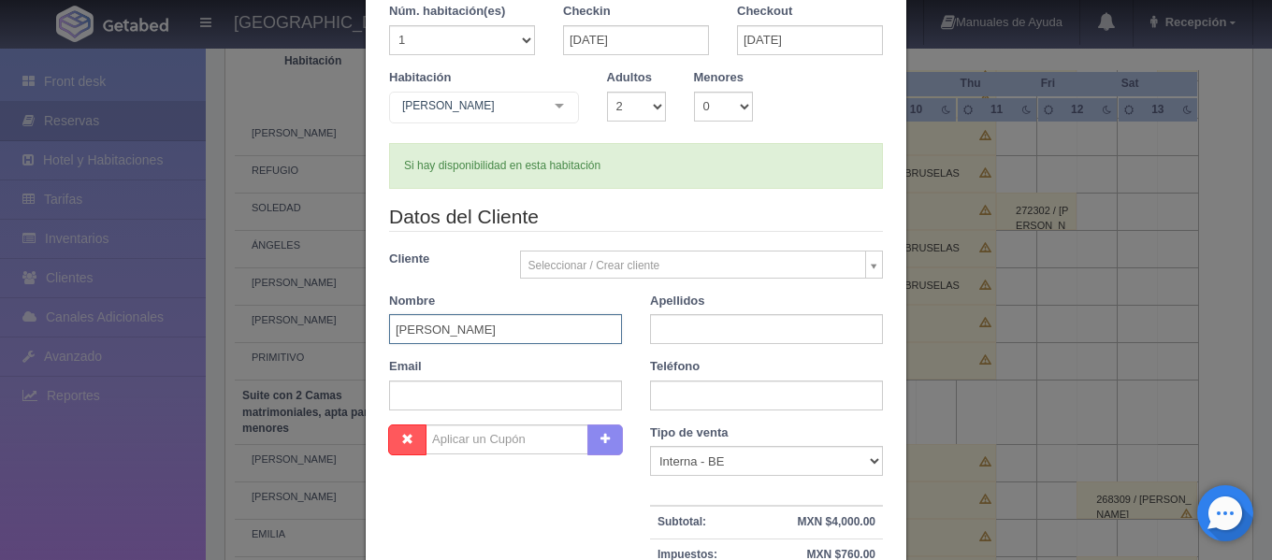
type input "[PERSON_NAME]"
click at [694, 318] on input "text" at bounding box center [766, 329] width 233 height 30
type input "[PERSON_NAME]"
click at [695, 395] on input "text" at bounding box center [766, 396] width 233 height 30
click at [705, 397] on input "33357092" at bounding box center [766, 396] width 233 height 30
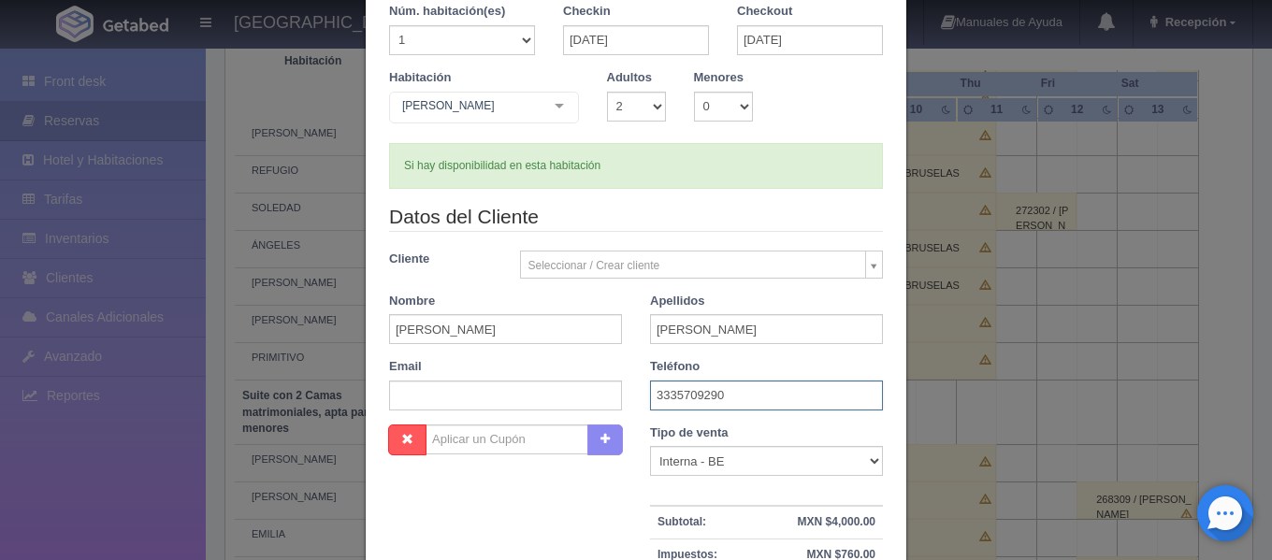
scroll to position [359, 0]
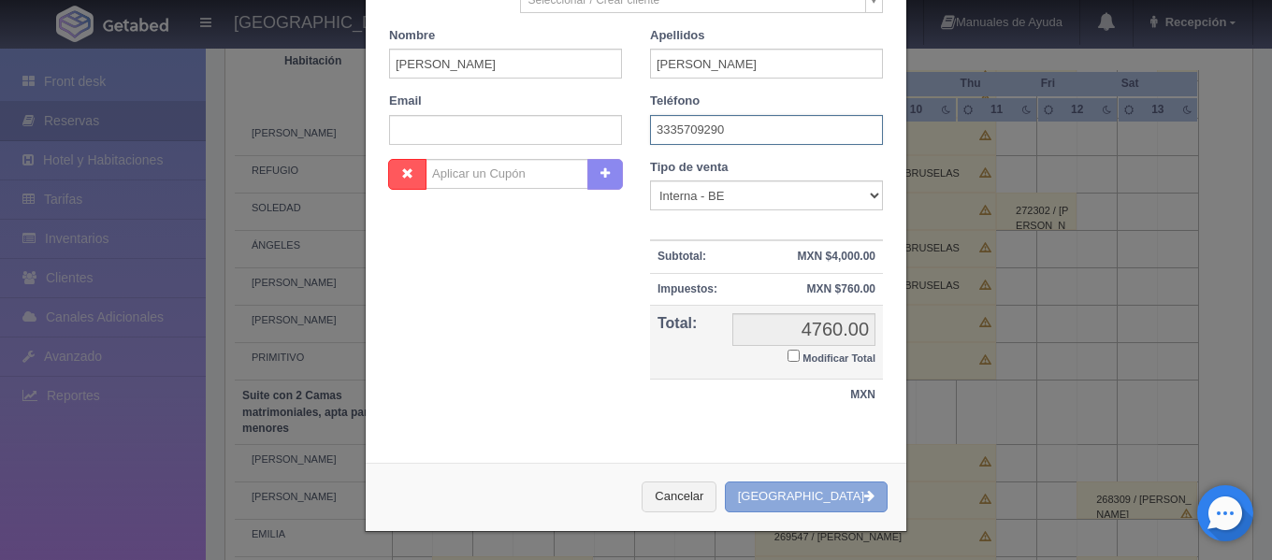
type input "3335709290"
click at [806, 485] on button "[GEOGRAPHIC_DATA]" at bounding box center [806, 497] width 163 height 31
